Goal: Find specific page/section: Find specific page/section

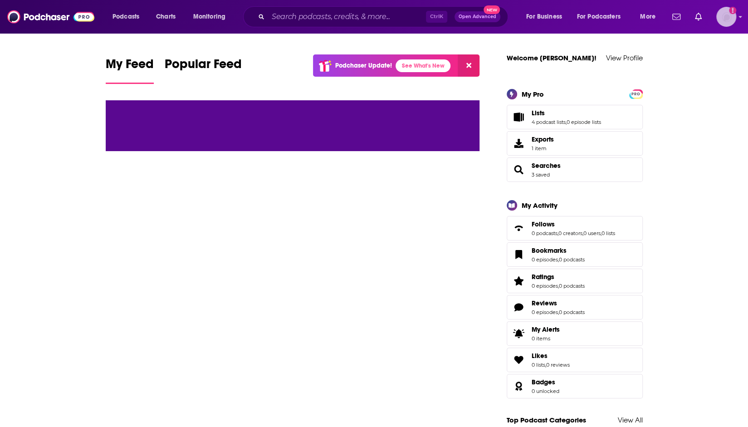
click at [722, 20] on img "Logged in as ncannella" at bounding box center [727, 17] width 20 height 20
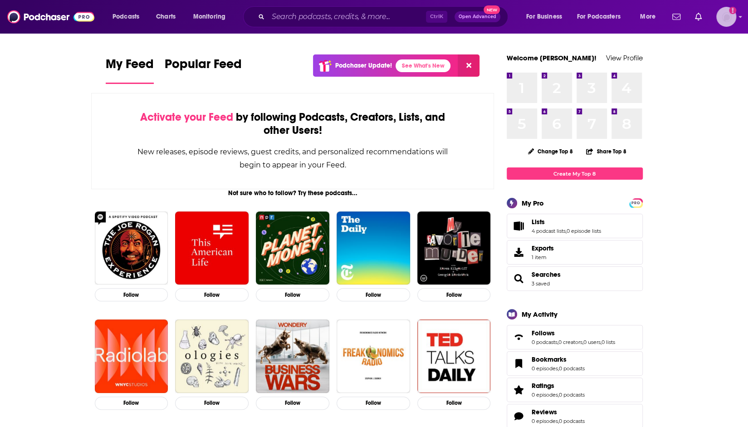
click at [718, 22] on img "Logged in as ncannella" at bounding box center [727, 17] width 20 height 20
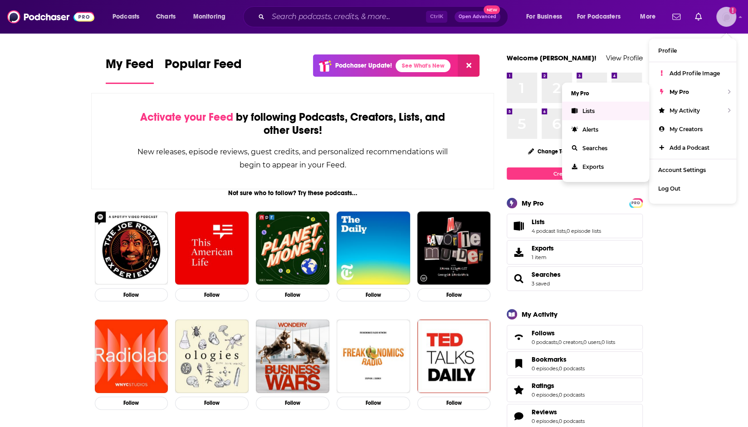
click at [590, 113] on span "Lists" at bounding box center [589, 111] width 12 height 7
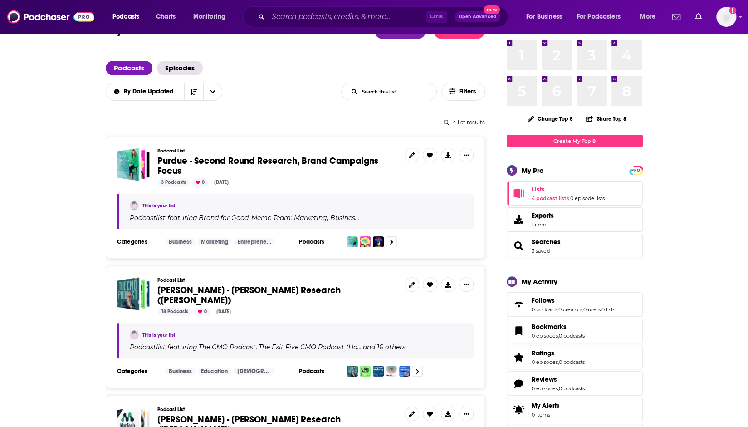
scroll to position [45, 0]
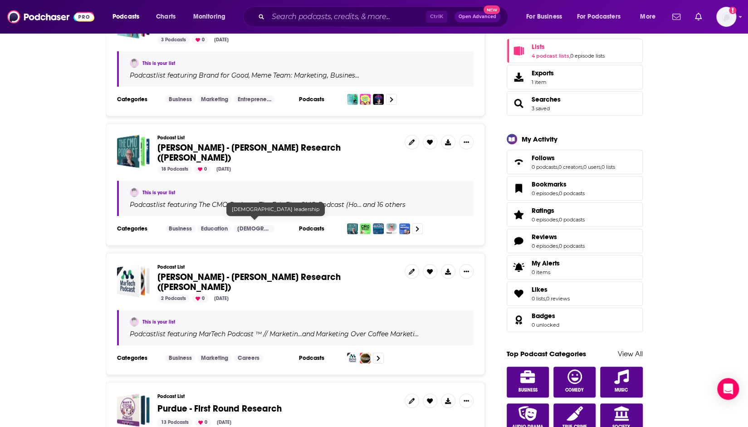
scroll to position [182, 0]
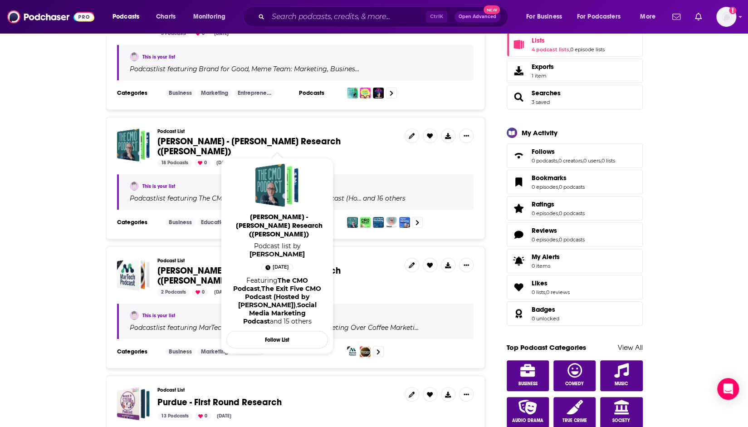
click at [225, 144] on span "[PERSON_NAME] - [PERSON_NAME] Research ([PERSON_NAME])" at bounding box center [248, 146] width 183 height 21
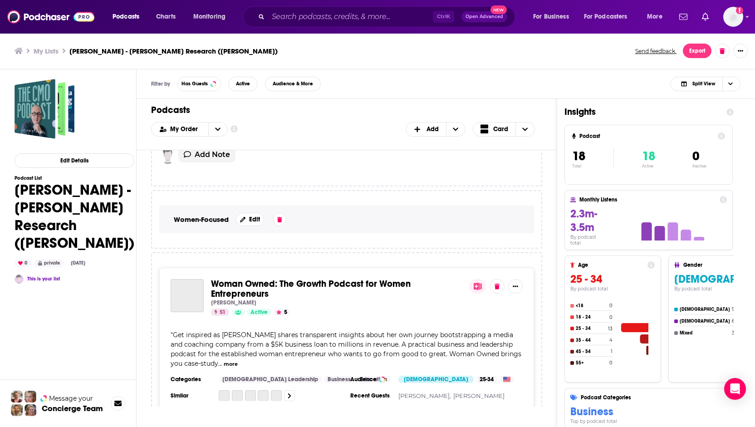
scroll to position [2087, 0]
